Goal: Task Accomplishment & Management: Use online tool/utility

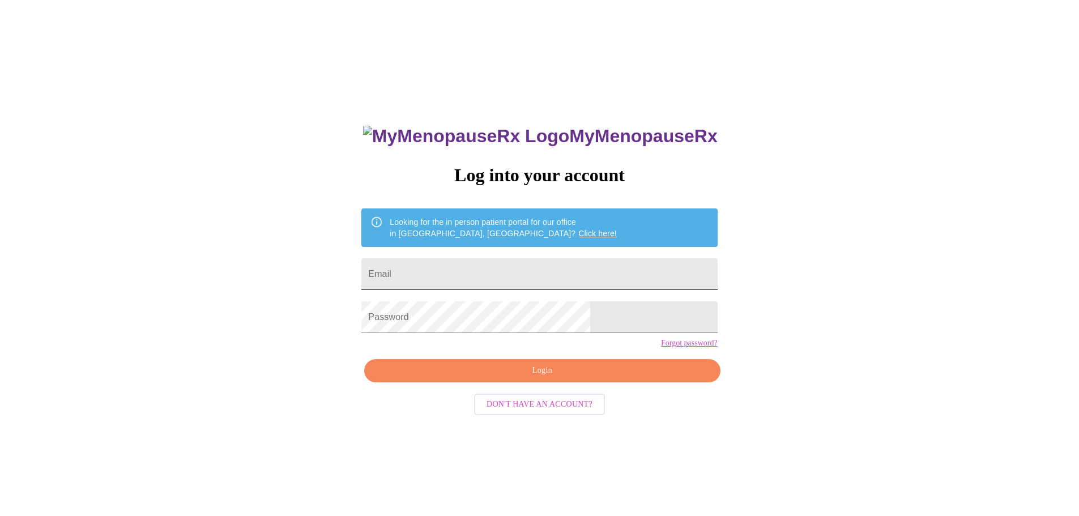
click at [497, 268] on input "Email" at bounding box center [539, 274] width 356 height 32
type input "myrkrida@yahoo.com"
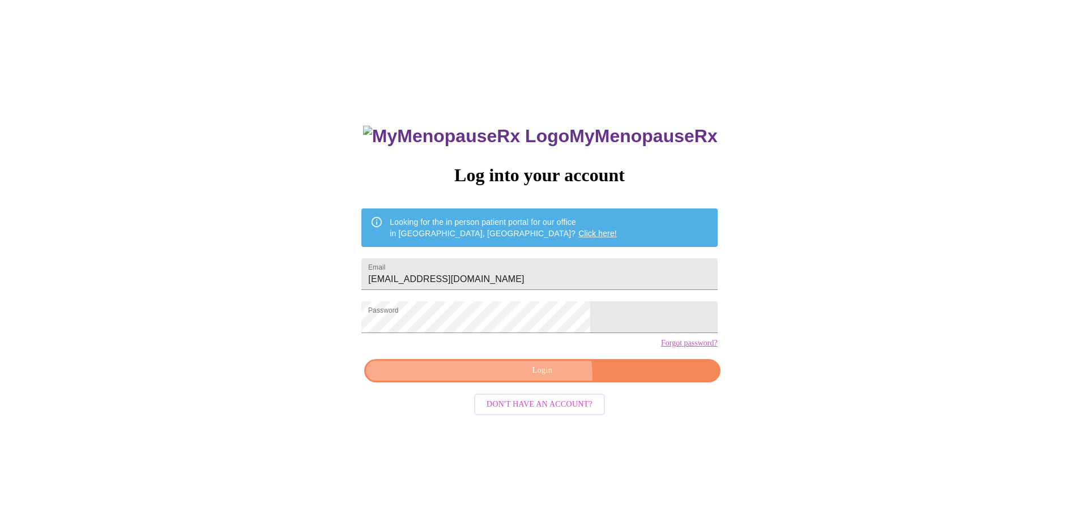
click at [524, 382] on button "Login" at bounding box center [542, 370] width 356 height 23
click at [507, 382] on button "Login" at bounding box center [542, 370] width 356 height 23
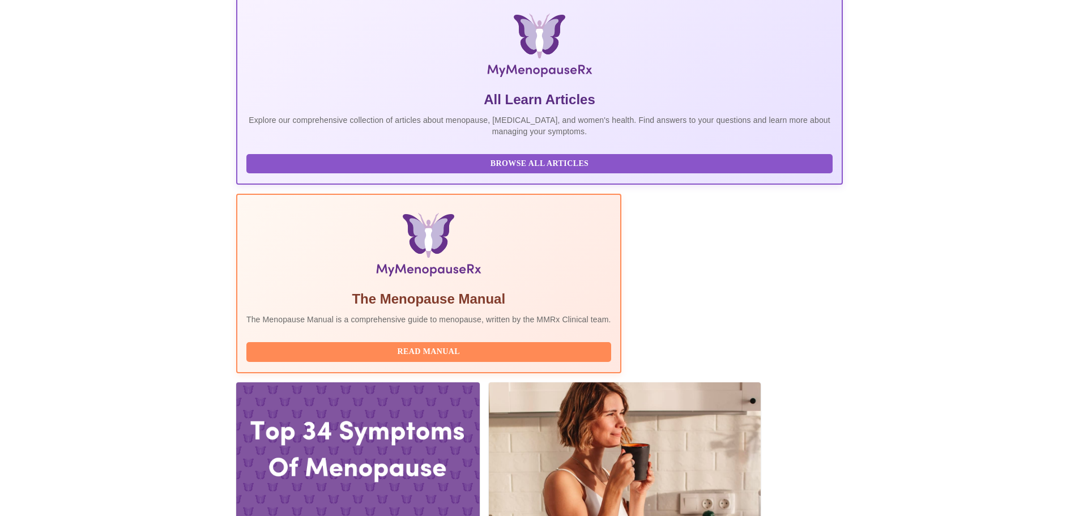
scroll to position [170, 0]
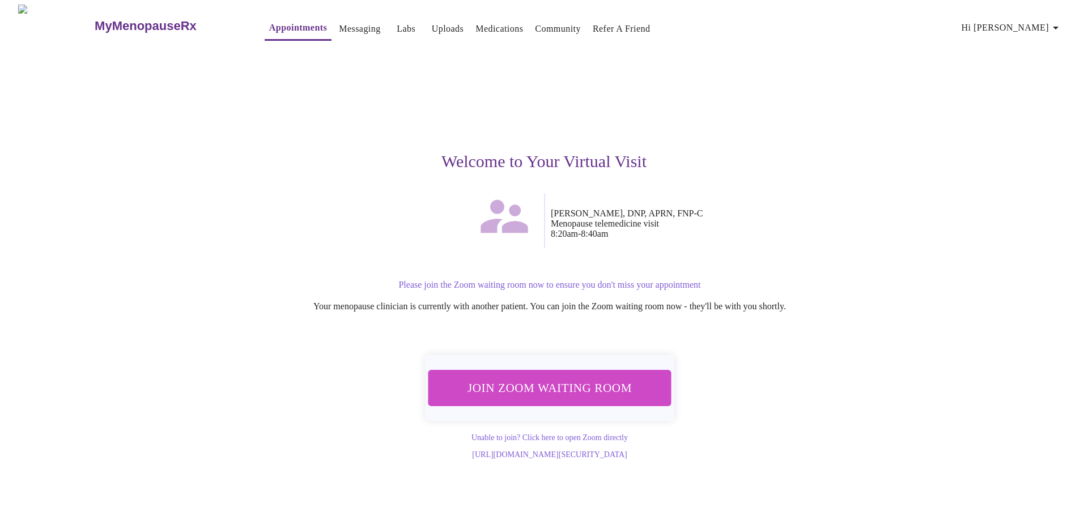
click at [607, 381] on span "Join Zoom Waiting Room" at bounding box center [549, 387] width 213 height 21
